Goal: Browse casually

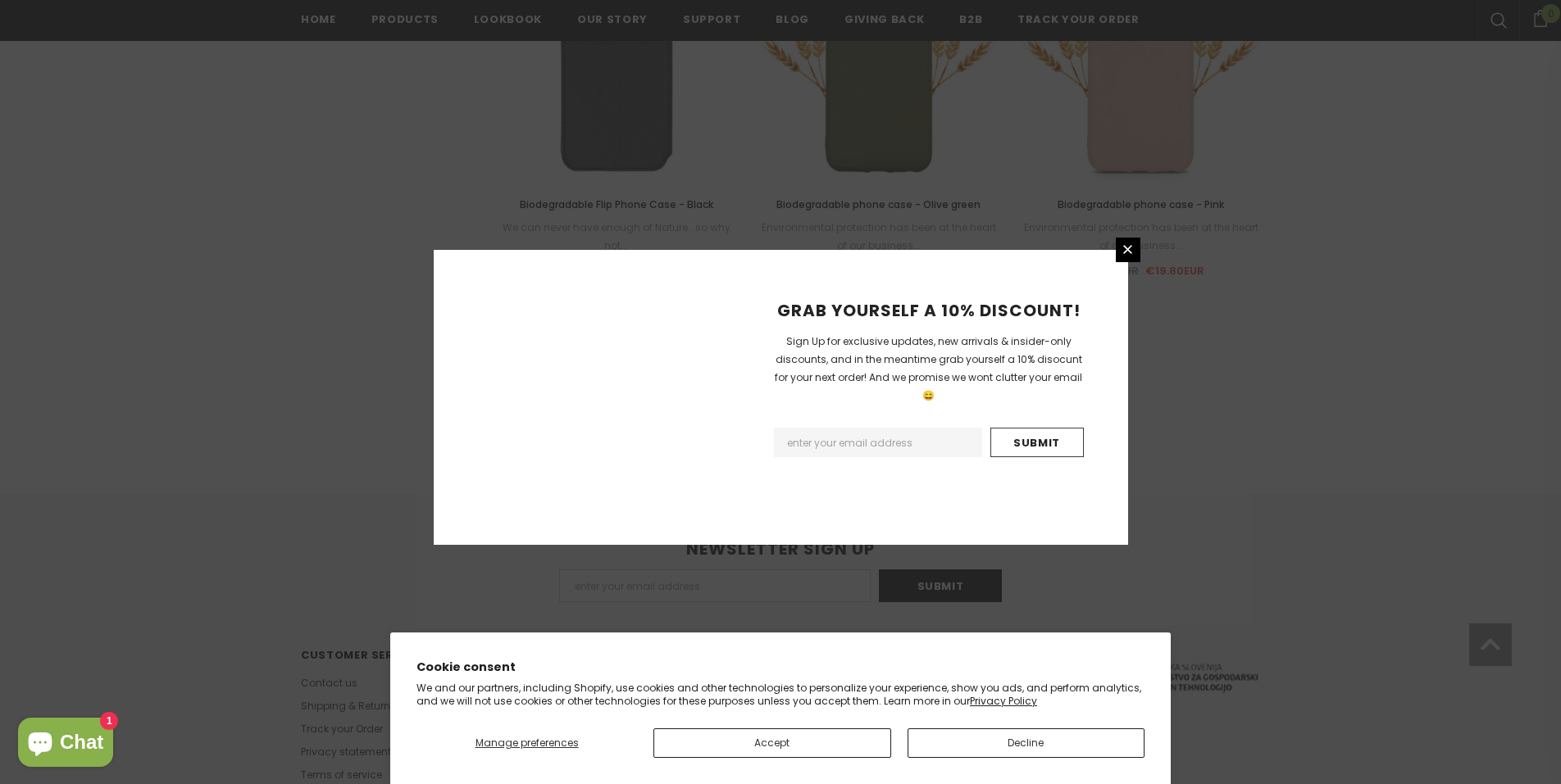
scroll to position [1807, 0]
